Goal: Task Accomplishment & Management: Use online tool/utility

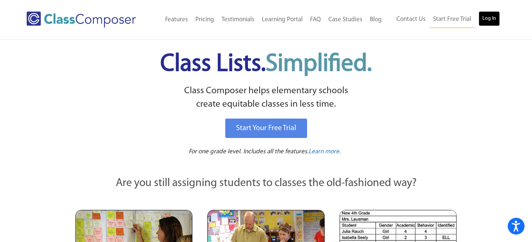
click at [485, 24] on link "Log In" at bounding box center [488, 18] width 21 height 15
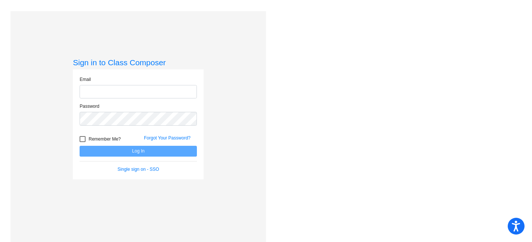
type input "[EMAIL_ADDRESS][DOMAIN_NAME]"
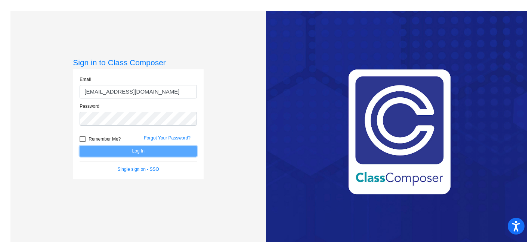
click at [172, 150] on button "Log In" at bounding box center [138, 151] width 117 height 11
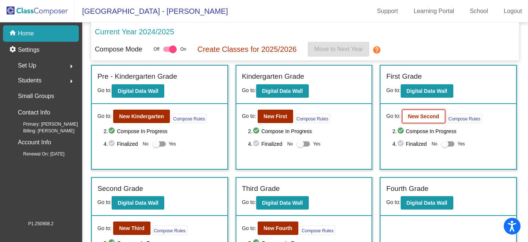
click at [428, 118] on b "New Second" at bounding box center [423, 117] width 31 height 6
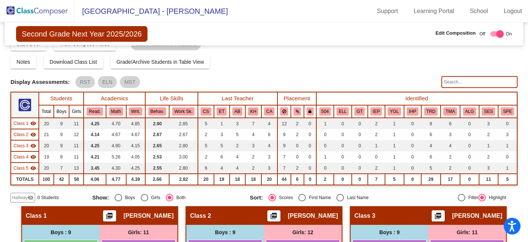
scroll to position [15, 0]
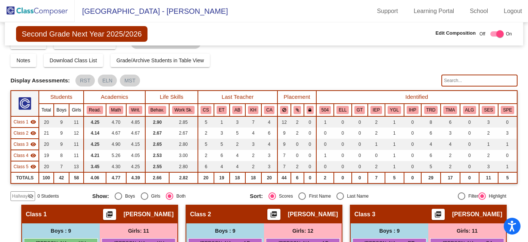
click at [517, 186] on mat-sidenav-content "Second Grade Next Year 2025/2026 Edit Composition Off On Incoming Digital Data …" at bounding box center [264, 132] width 528 height 220
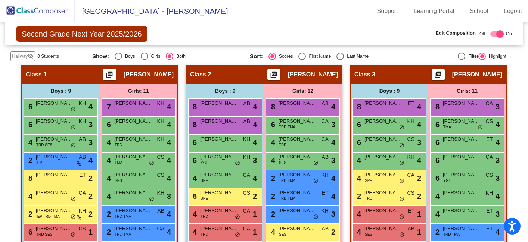
scroll to position [134, 0]
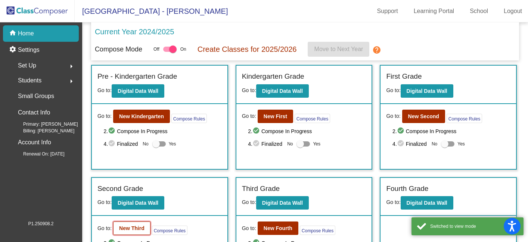
click at [134, 228] on b "New Third" at bounding box center [131, 229] width 25 height 6
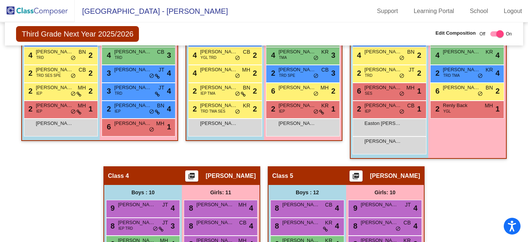
scroll to position [329, 0]
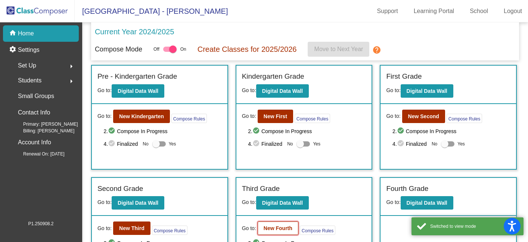
click at [276, 230] on b "New Fourth" at bounding box center [278, 229] width 29 height 6
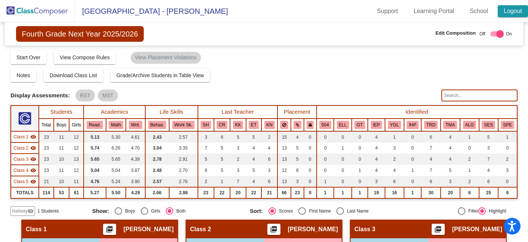
click at [511, 7] on link "Logout" at bounding box center [513, 11] width 30 height 12
